Goal: Information Seeking & Learning: Learn about a topic

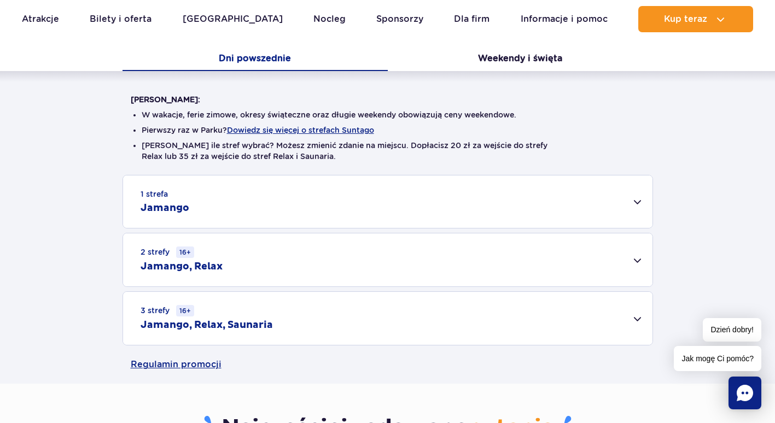
scroll to position [273, 0]
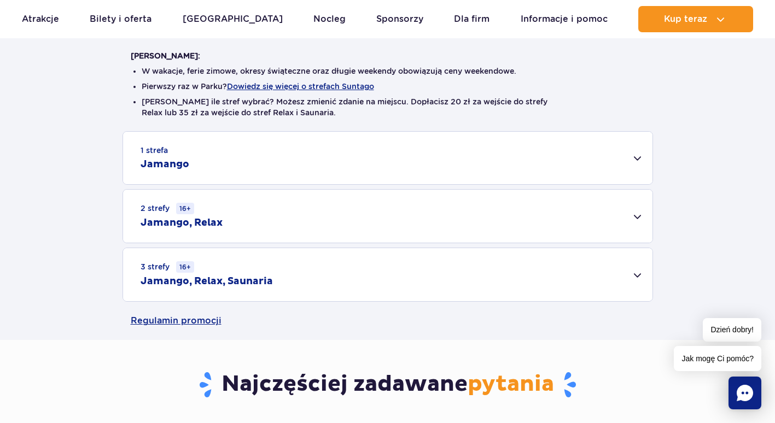
click at [497, 267] on div "3 strefy 16+ Jamango, Relax, Saunaria" at bounding box center [387, 274] width 529 height 53
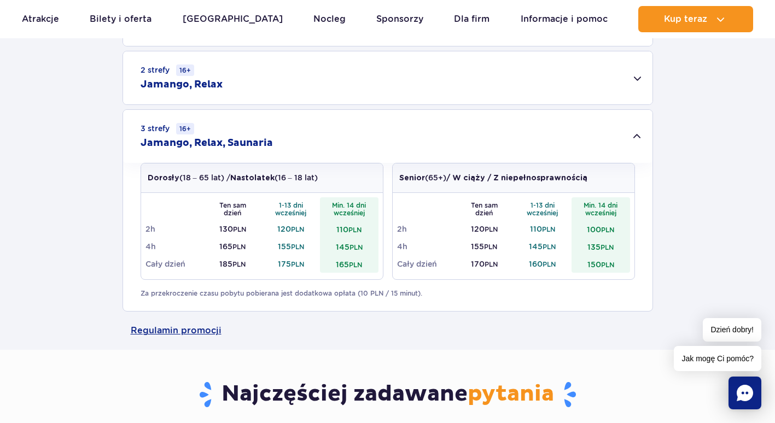
scroll to position [437, 0]
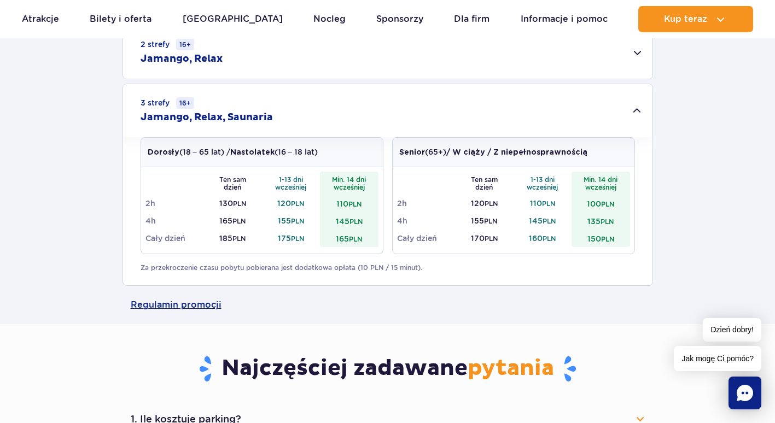
click at [348, 201] on td "110 PLN" at bounding box center [349, 203] width 58 height 17
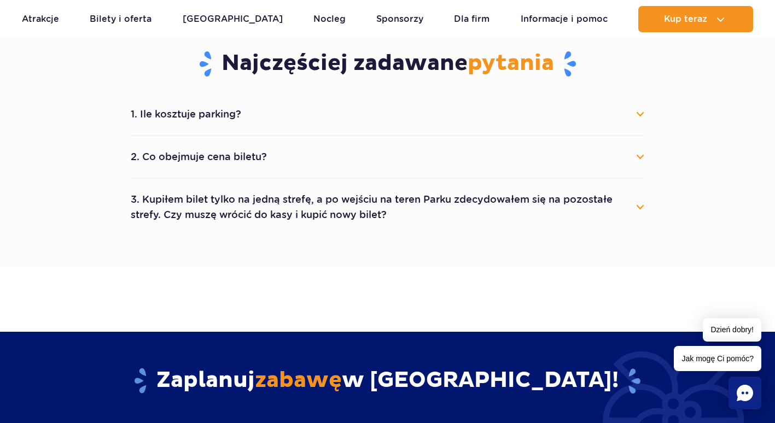
scroll to position [601, 0]
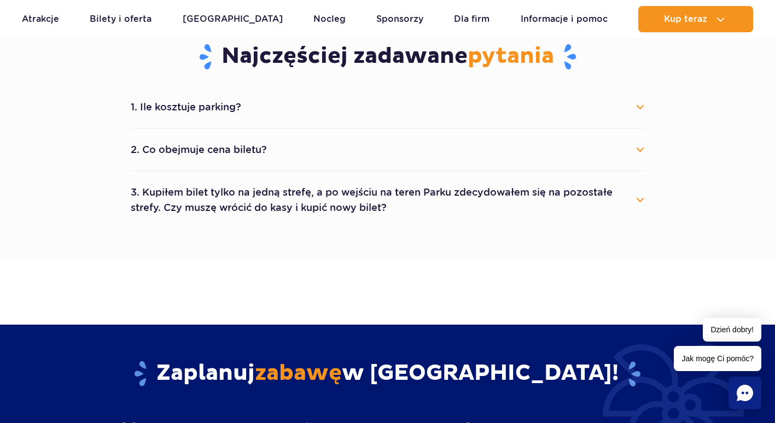
click at [262, 100] on button "1. Ile kosztuje parking?" at bounding box center [388, 107] width 514 height 24
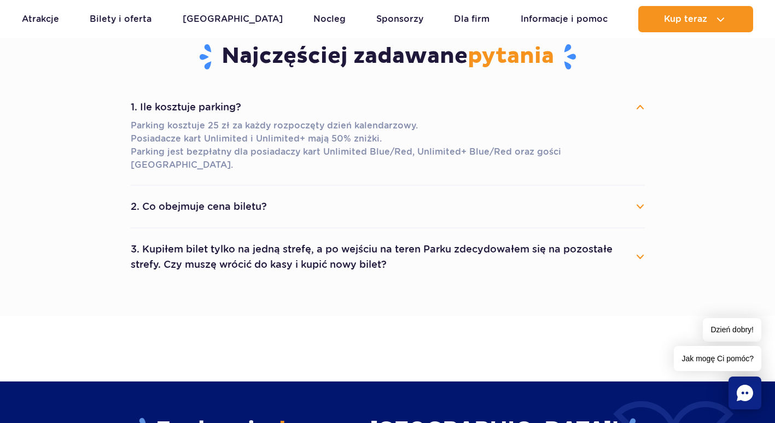
click at [388, 195] on button "2. Co obejmuje cena biletu?" at bounding box center [388, 207] width 514 height 24
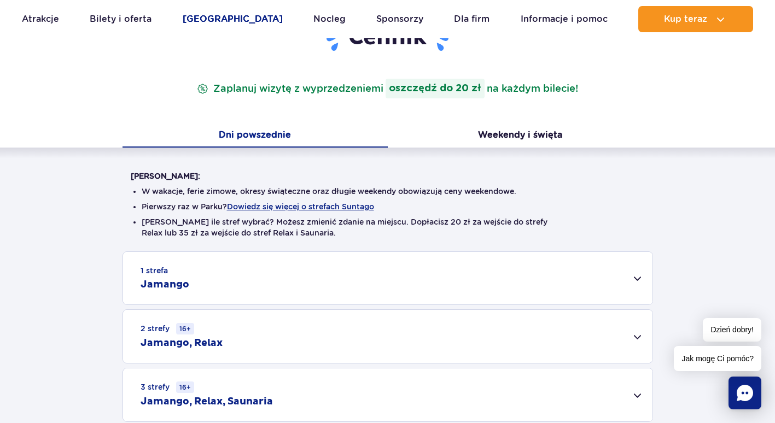
scroll to position [109, 0]
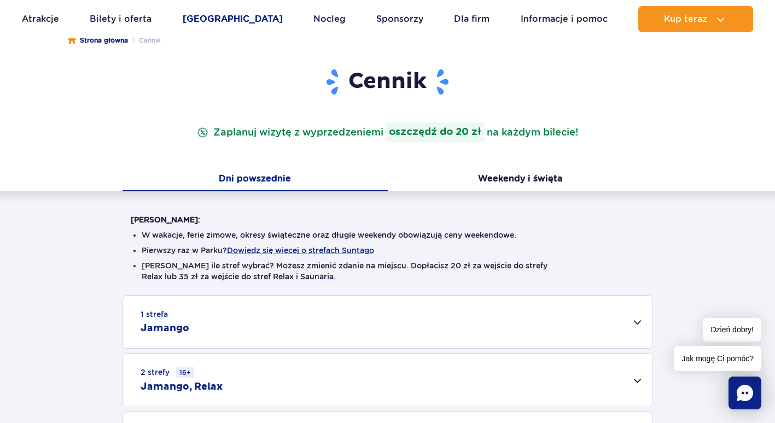
click at [223, 17] on link "[GEOGRAPHIC_DATA]" at bounding box center [233, 19] width 100 height 26
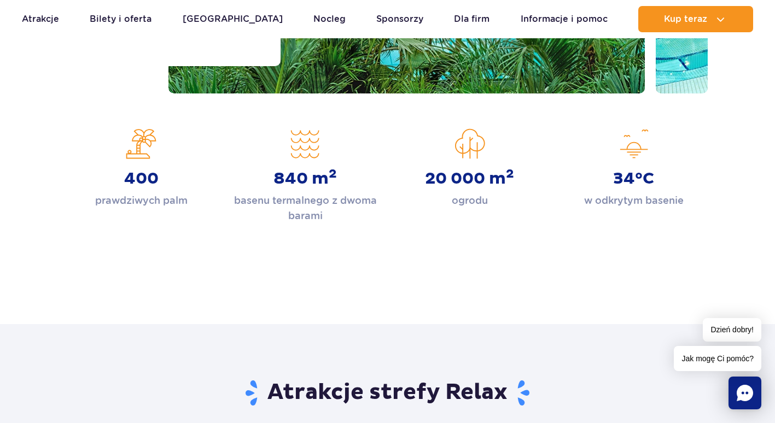
scroll to position [273, 0]
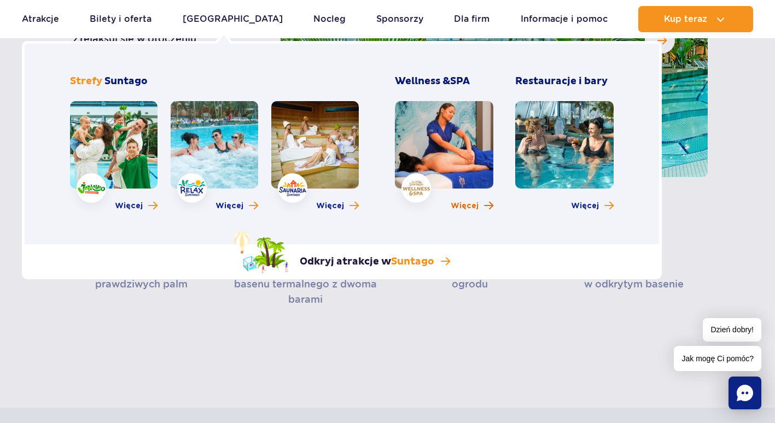
click at [466, 204] on span "Więcej" at bounding box center [464, 206] width 28 height 11
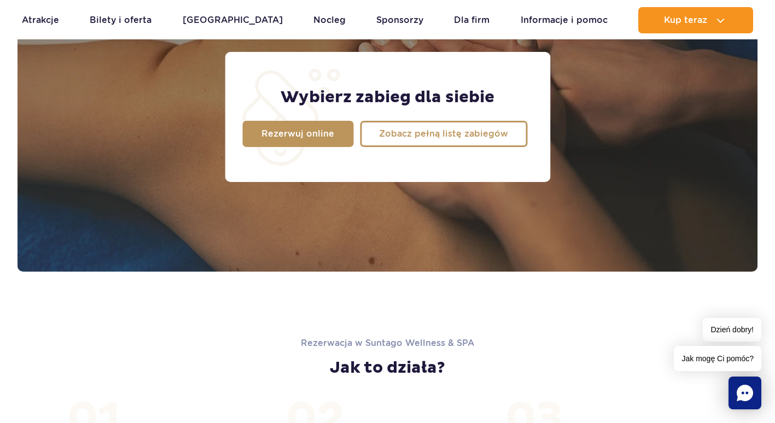
scroll to position [929, 0]
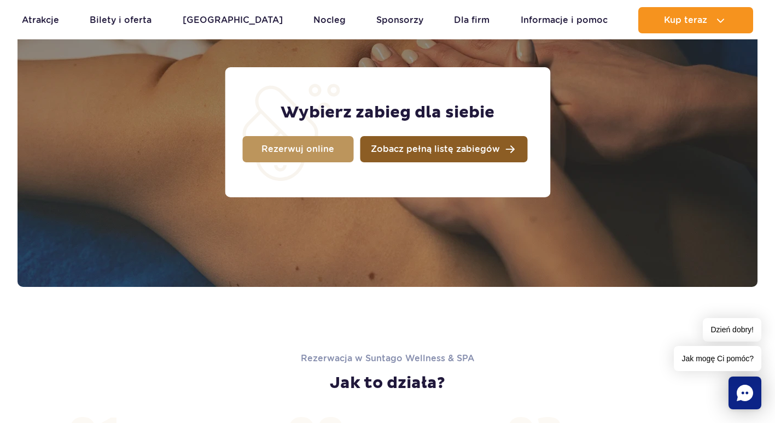
click at [499, 149] on link "Zobacz pełną listę zabiegów" at bounding box center [443, 149] width 167 height 26
